Goal: Task Accomplishment & Management: Manage account settings

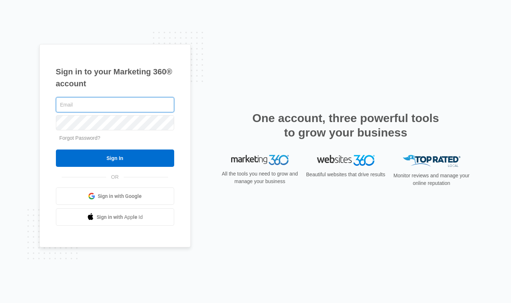
type input "[EMAIL_ADDRESS][DOMAIN_NAME]"
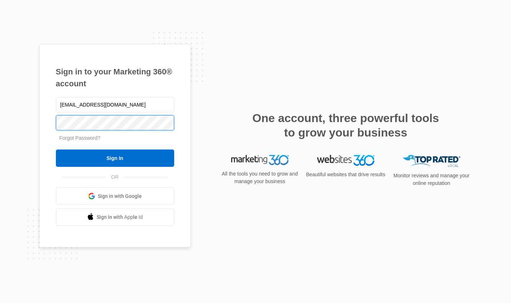
click at [115, 158] on input "Sign In" at bounding box center [115, 157] width 118 height 17
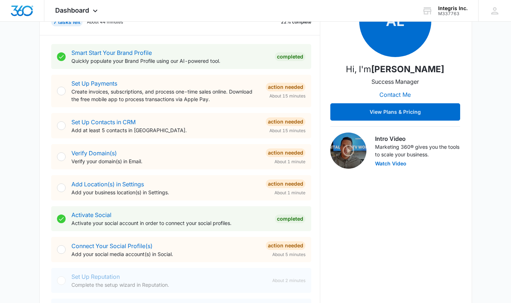
scroll to position [150, 0]
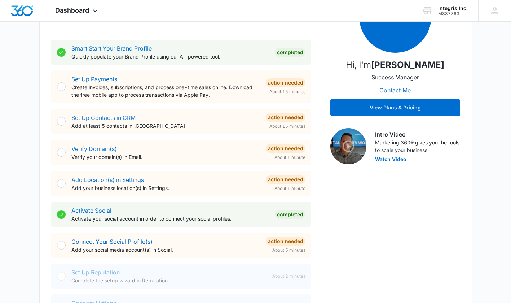
click at [103, 117] on link "Set Up Contacts in CRM" at bounding box center [103, 117] width 64 height 7
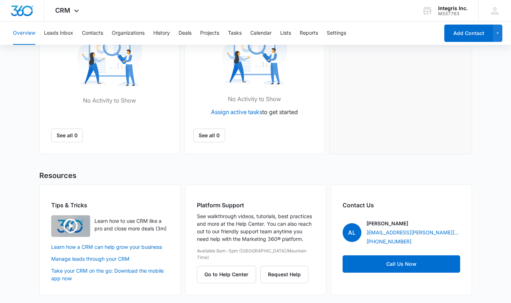
scroll to position [272, 0]
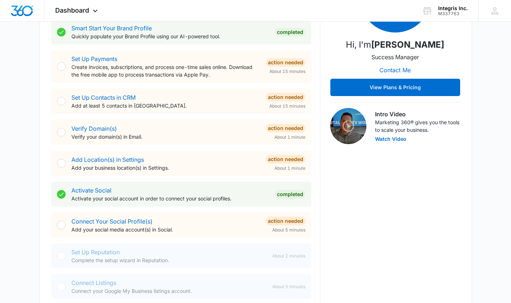
scroll to position [171, 0]
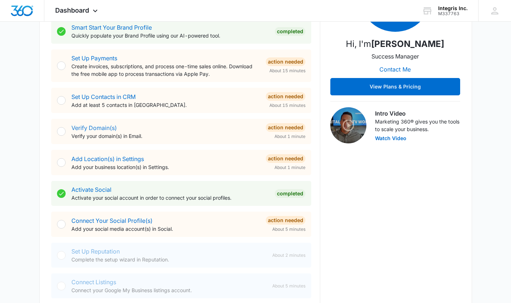
click at [93, 127] on link "Verify Domain(s)" at bounding box center [93, 127] width 45 height 7
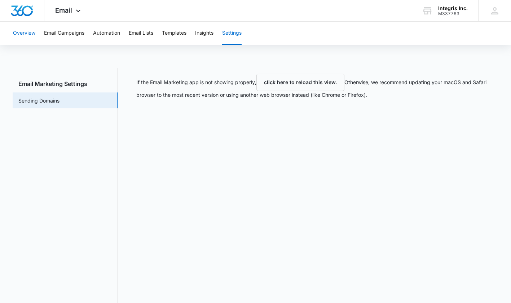
click at [27, 36] on button "Overview" at bounding box center [24, 33] width 22 height 23
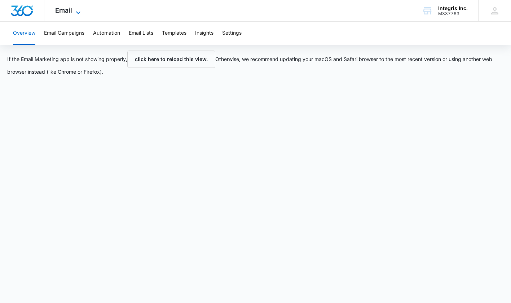
click at [77, 12] on icon at bounding box center [78, 12] width 9 height 9
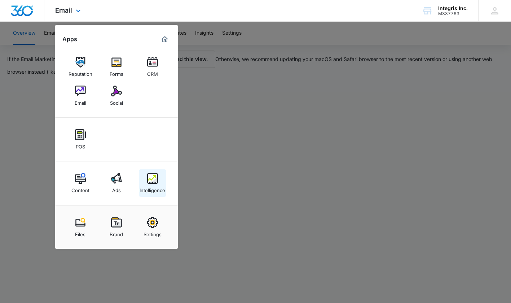
click at [156, 182] on img at bounding box center [152, 178] width 11 height 11
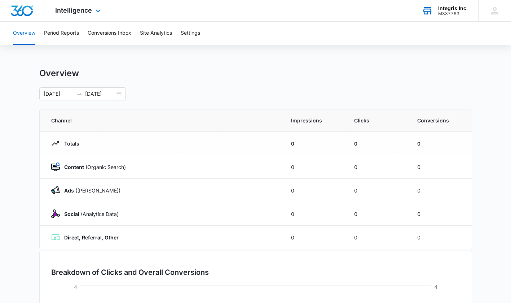
click at [450, 11] on div "M337763" at bounding box center [453, 13] width 30 height 5
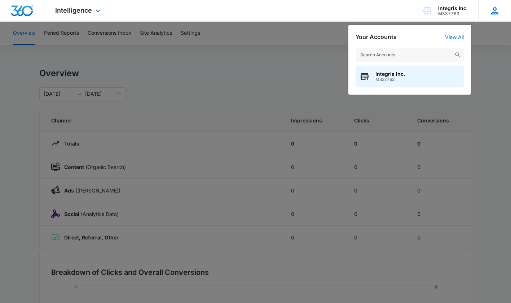
click at [495, 6] on icon at bounding box center [494, 10] width 11 height 11
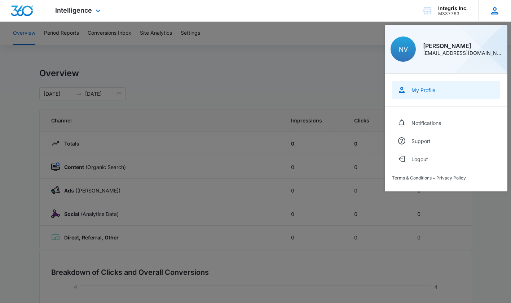
click at [433, 88] on div "My Profile" at bounding box center [424, 90] width 24 height 6
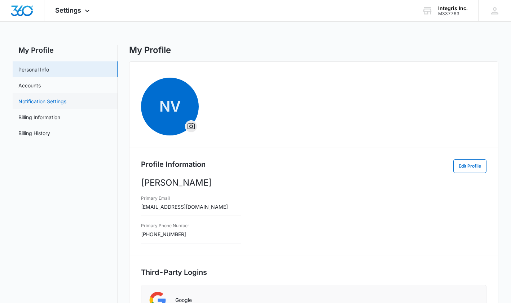
click at [29, 100] on link "Notification Settings" at bounding box center [42, 101] width 48 height 8
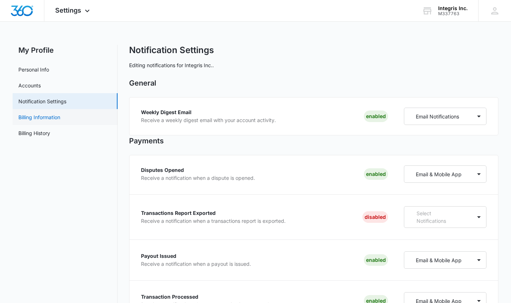
click at [45, 118] on link "Billing Information" at bounding box center [39, 117] width 42 height 8
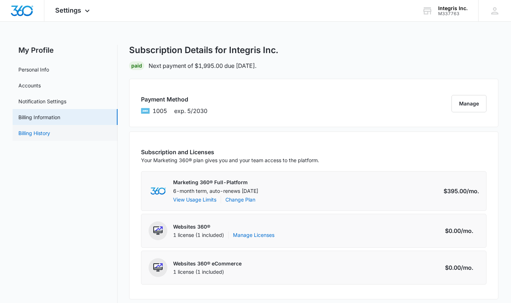
click at [42, 137] on link "Billing History" at bounding box center [34, 133] width 32 height 8
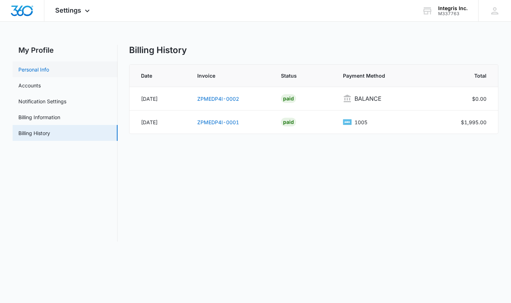
click at [46, 71] on link "Personal Info" at bounding box center [33, 70] width 31 height 8
